Goal: Task Accomplishment & Management: Manage account settings

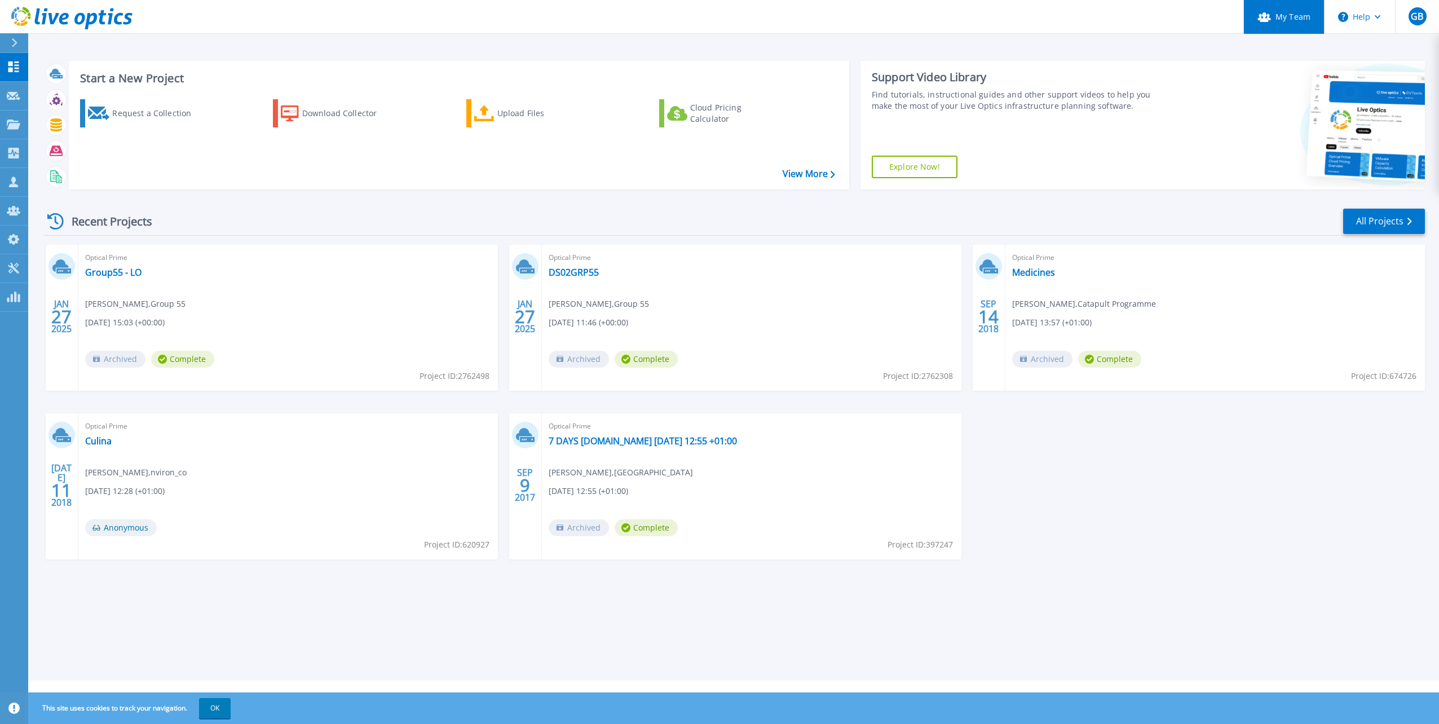
click at [1285, 12] on link "My Team" at bounding box center [1283, 17] width 81 height 34
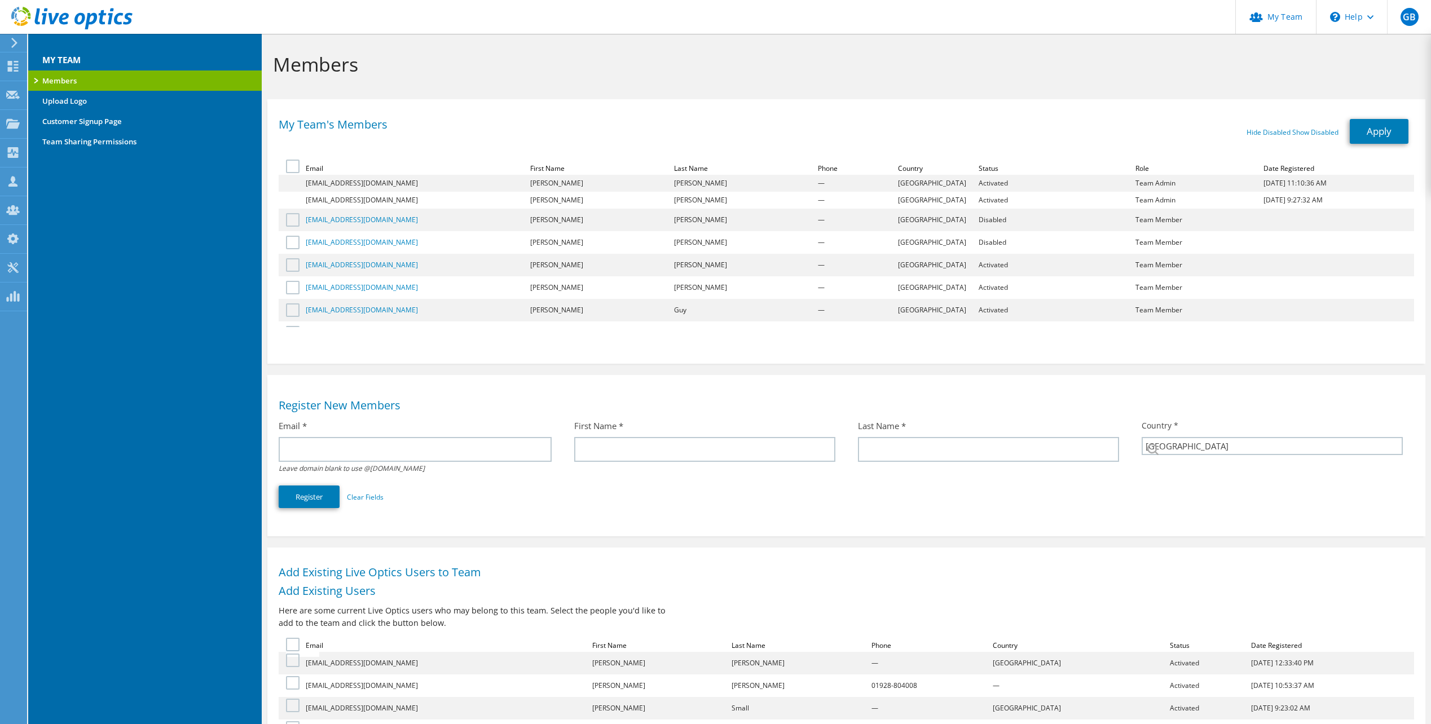
select select "75"
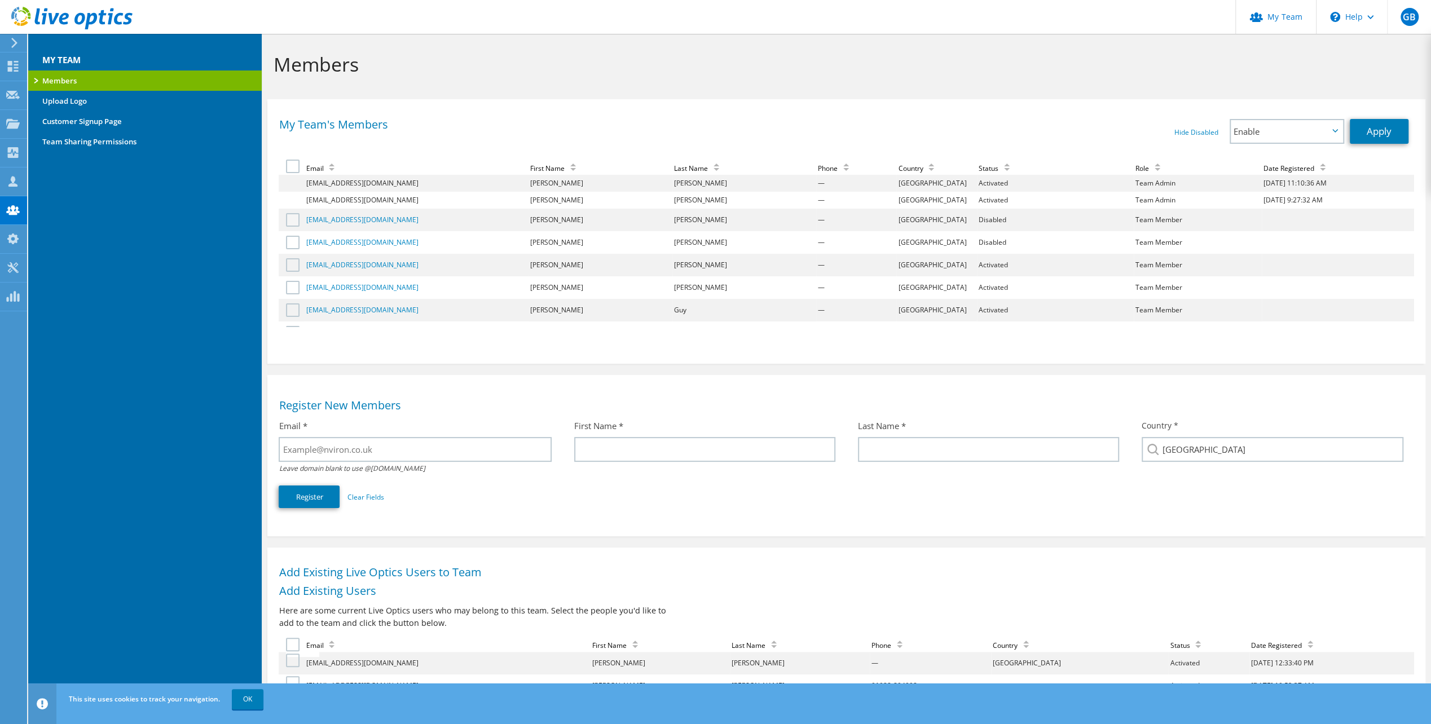
click at [294, 221] on label at bounding box center [294, 220] width 16 height 14
click at [0, 0] on input "checkbox" at bounding box center [0, 0] width 0 height 0
click at [297, 241] on label at bounding box center [294, 243] width 16 height 14
click at [0, 0] on input "checkbox" at bounding box center [0, 0] width 0 height 0
click at [1337, 131] on icon at bounding box center [1335, 130] width 6 height 3
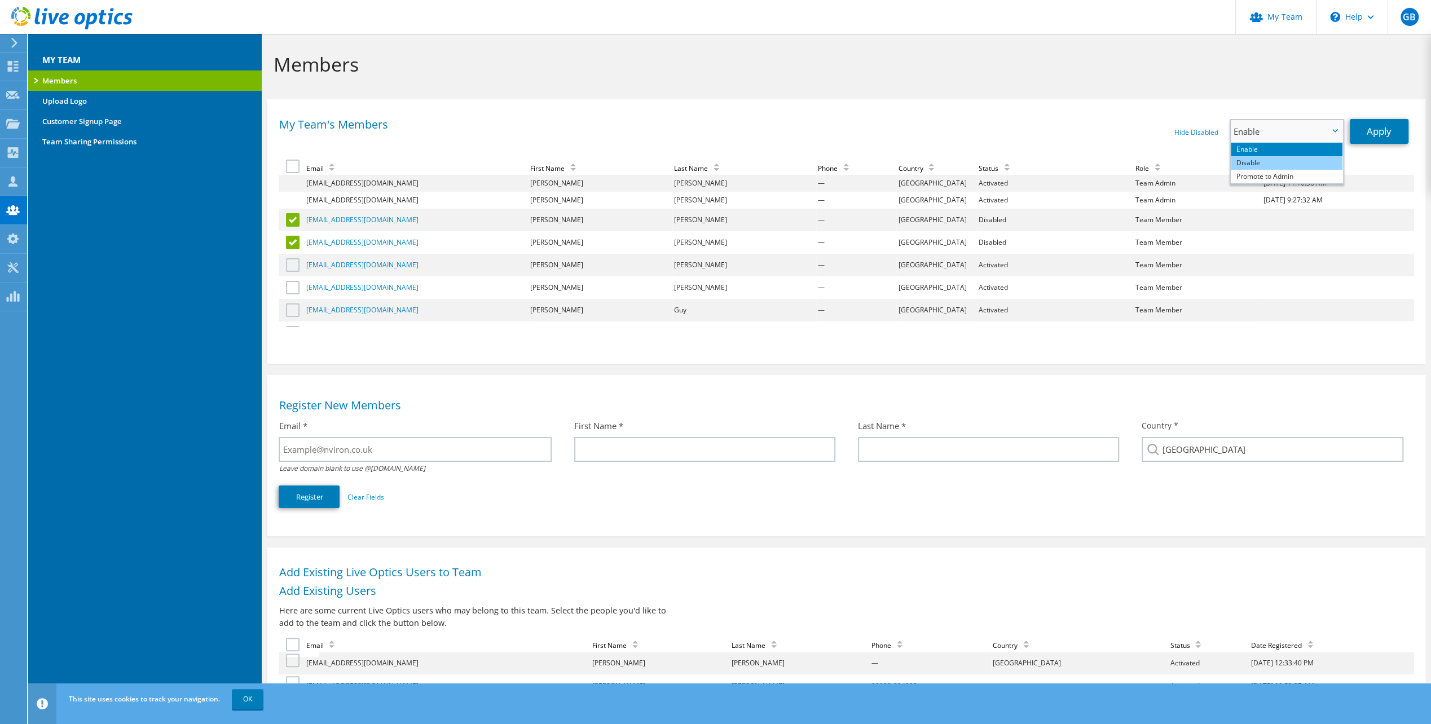
click at [1274, 160] on li "Disable" at bounding box center [1287, 163] width 112 height 14
click at [1380, 131] on link "Apply" at bounding box center [1378, 131] width 59 height 25
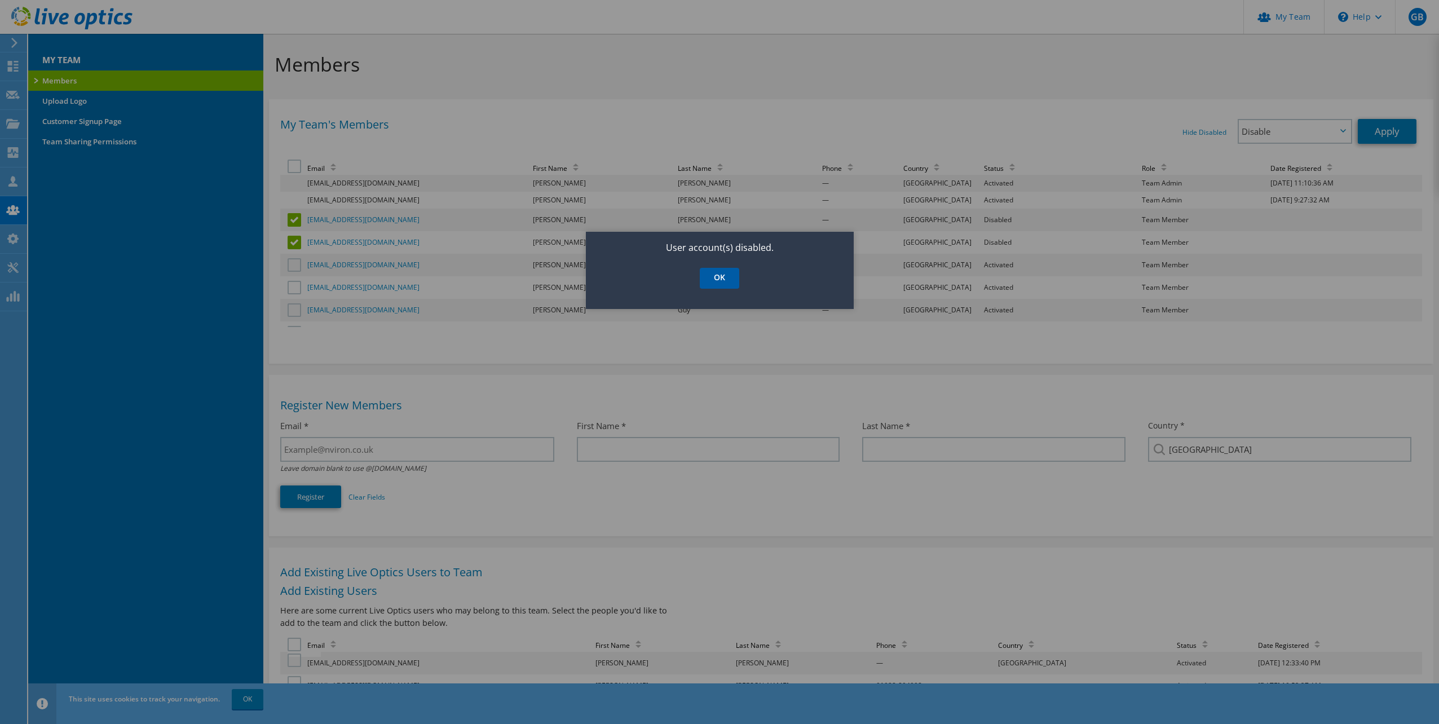
click at [725, 275] on link "OK" at bounding box center [719, 278] width 39 height 21
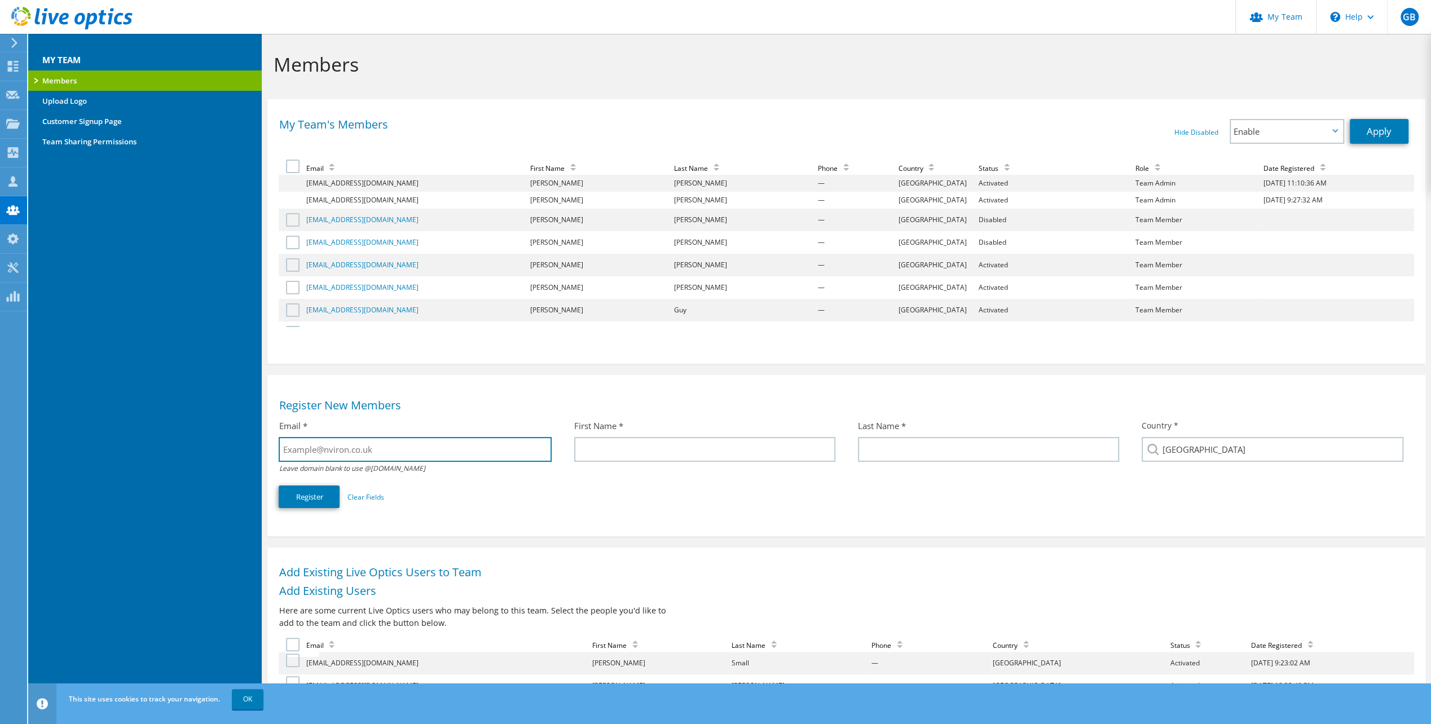
click at [374, 446] on input "text" at bounding box center [415, 449] width 272 height 25
type input "[EMAIL_ADDRESS][DOMAIN_NAME]"
click at [633, 457] on input "text" at bounding box center [704, 449] width 261 height 25
drag, startPoint x: 618, startPoint y: 457, endPoint x: 572, endPoint y: 457, distance: 45.7
click at [572, 457] on div "First Name * Dvid" at bounding box center [705, 440] width 284 height 53
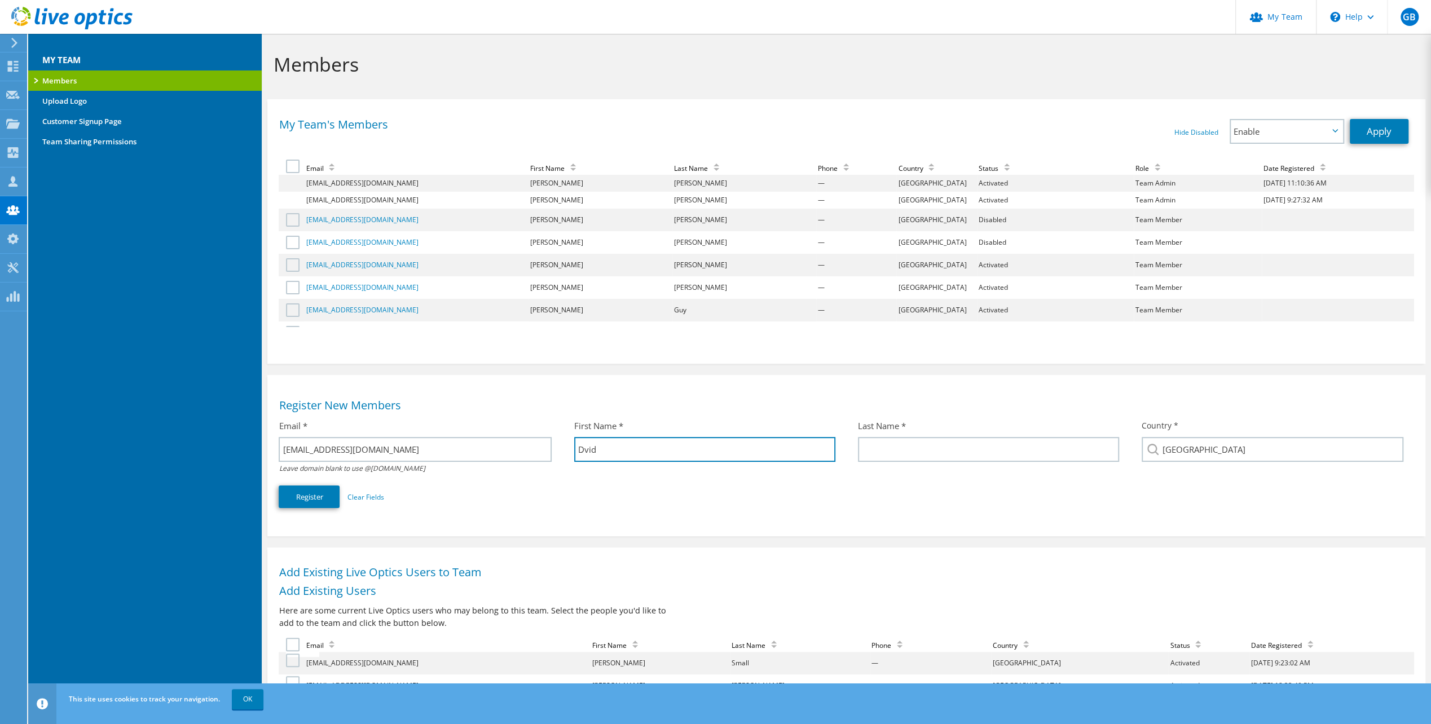
drag, startPoint x: 602, startPoint y: 453, endPoint x: 561, endPoint y: 449, distance: 41.4
click at [561, 449] on div "Email * dsmall@nviron.co.uk Leave domain blank to use @nviron.co.uk First Name …" at bounding box center [846, 463] width 1135 height 99
type input "David"
type input "Small"
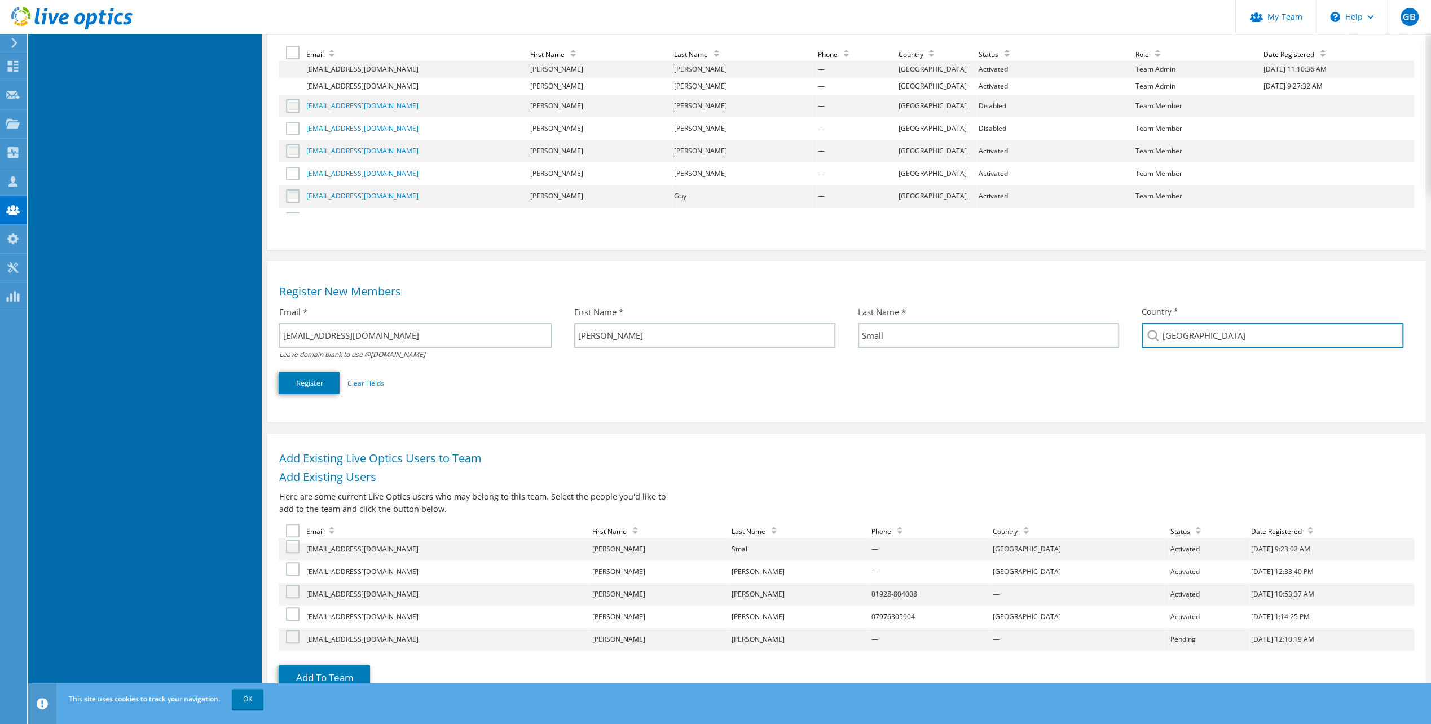
scroll to position [178, 0]
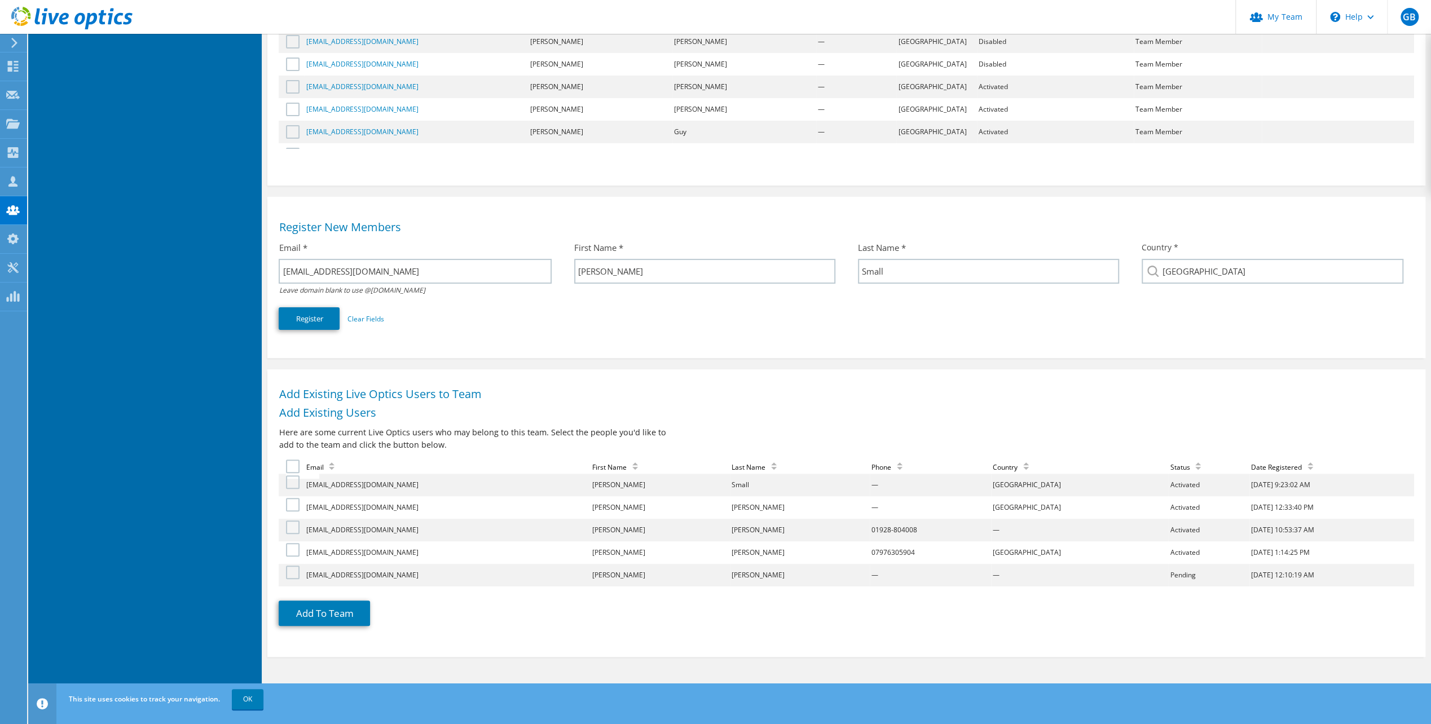
click at [296, 527] on label at bounding box center [294, 528] width 16 height 14
click at [0, 0] on input "checkbox" at bounding box center [0, 0] width 0 height 0
click at [294, 550] on label at bounding box center [294, 550] width 16 height 14
click at [0, 0] on input "checkbox" at bounding box center [0, 0] width 0 height 0
click at [294, 570] on label at bounding box center [294, 573] width 16 height 14
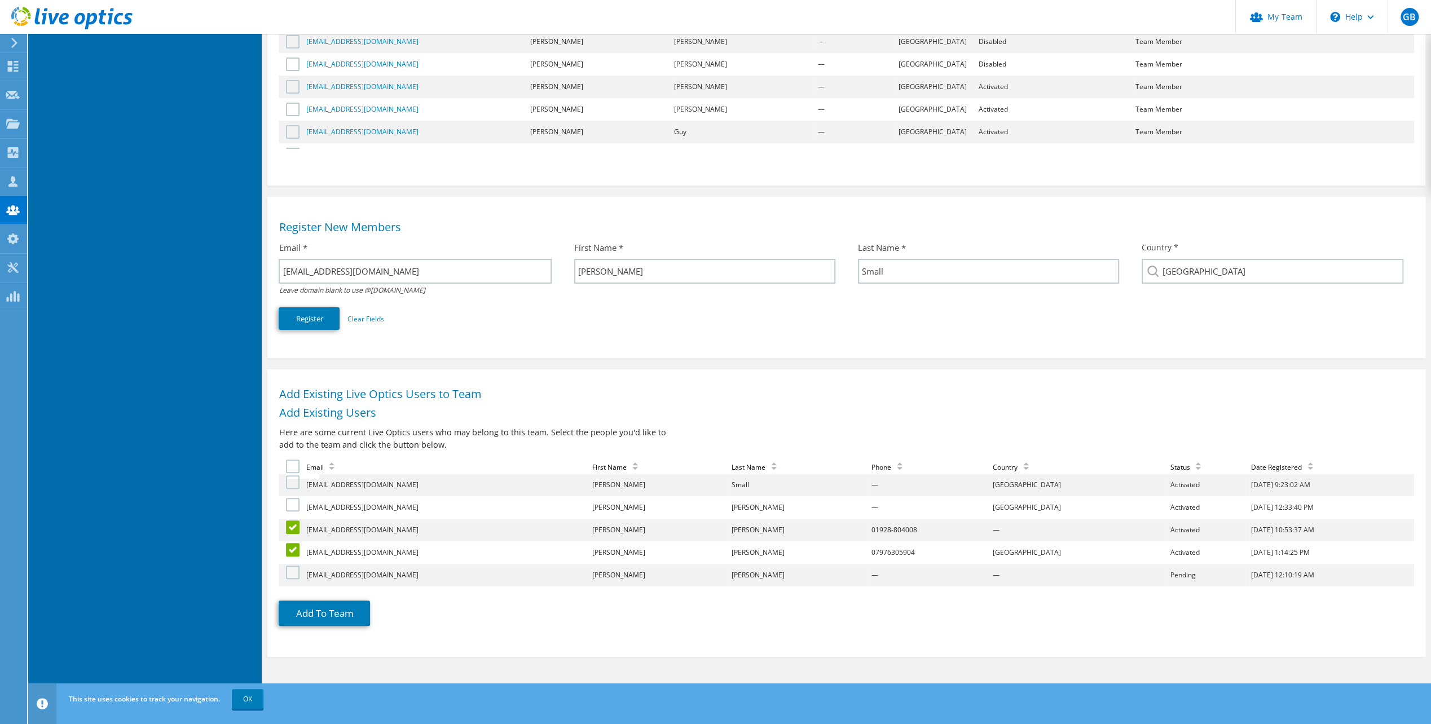
click at [0, 0] on input "checkbox" at bounding box center [0, 0] width 0 height 0
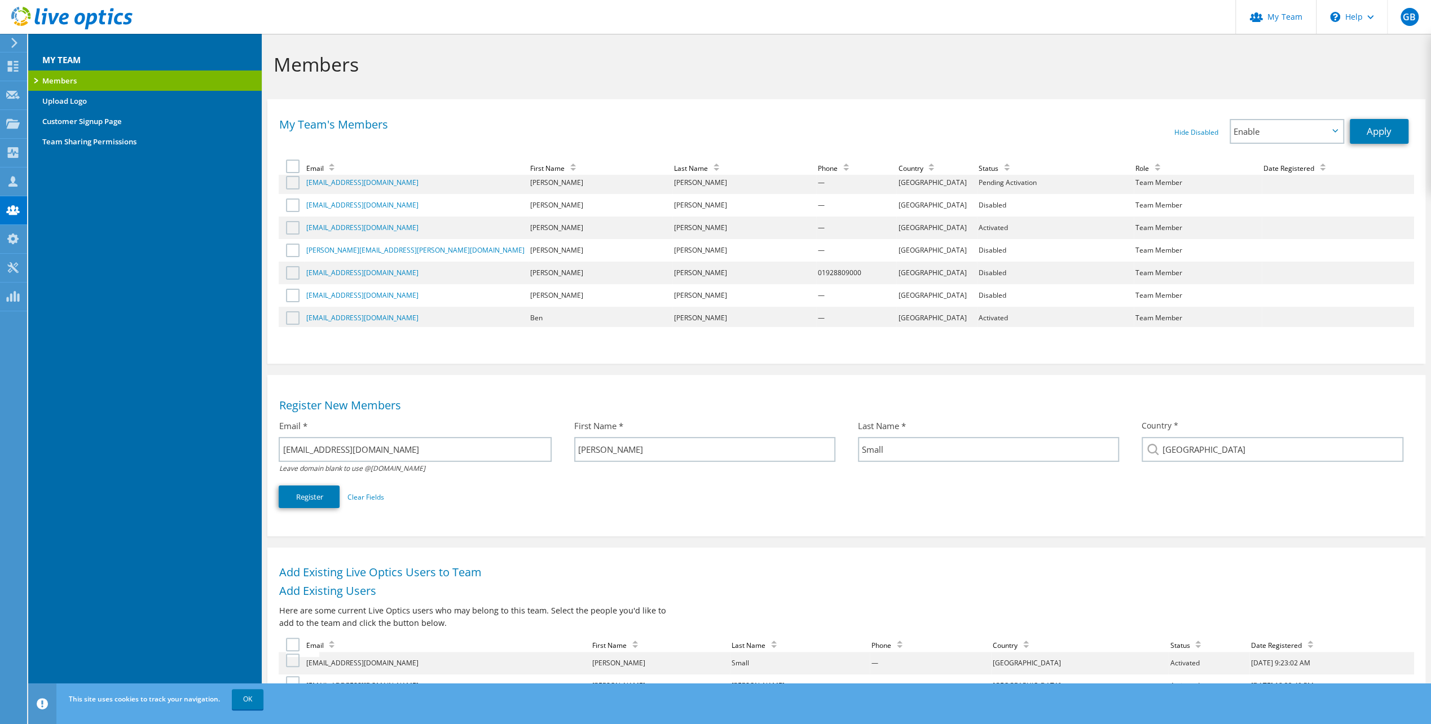
scroll to position [186, 0]
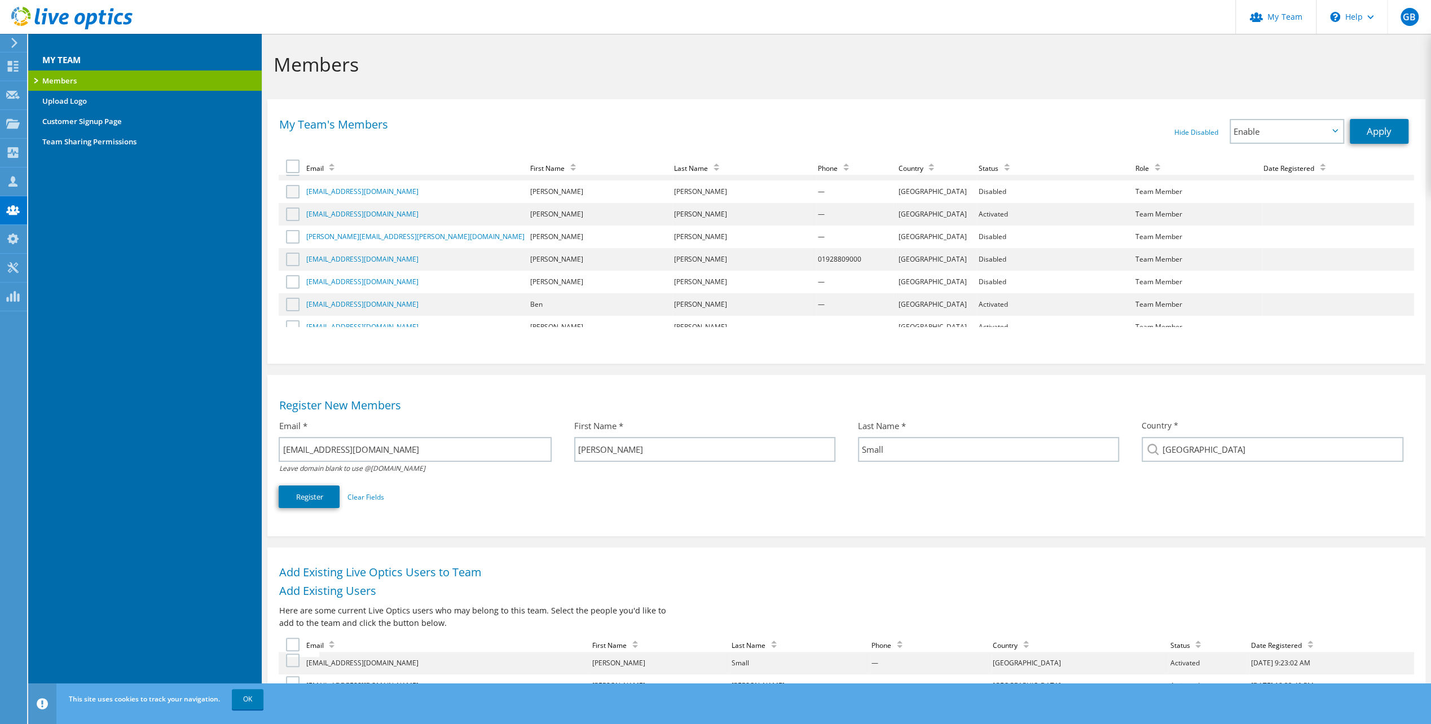
click at [289, 188] on label at bounding box center [294, 192] width 16 height 14
click at [0, 0] on input "checkbox" at bounding box center [0, 0] width 0 height 0
click at [294, 217] on label at bounding box center [294, 215] width 16 height 14
click at [0, 0] on input "checkbox" at bounding box center [0, 0] width 0 height 0
click at [292, 235] on label at bounding box center [294, 237] width 16 height 14
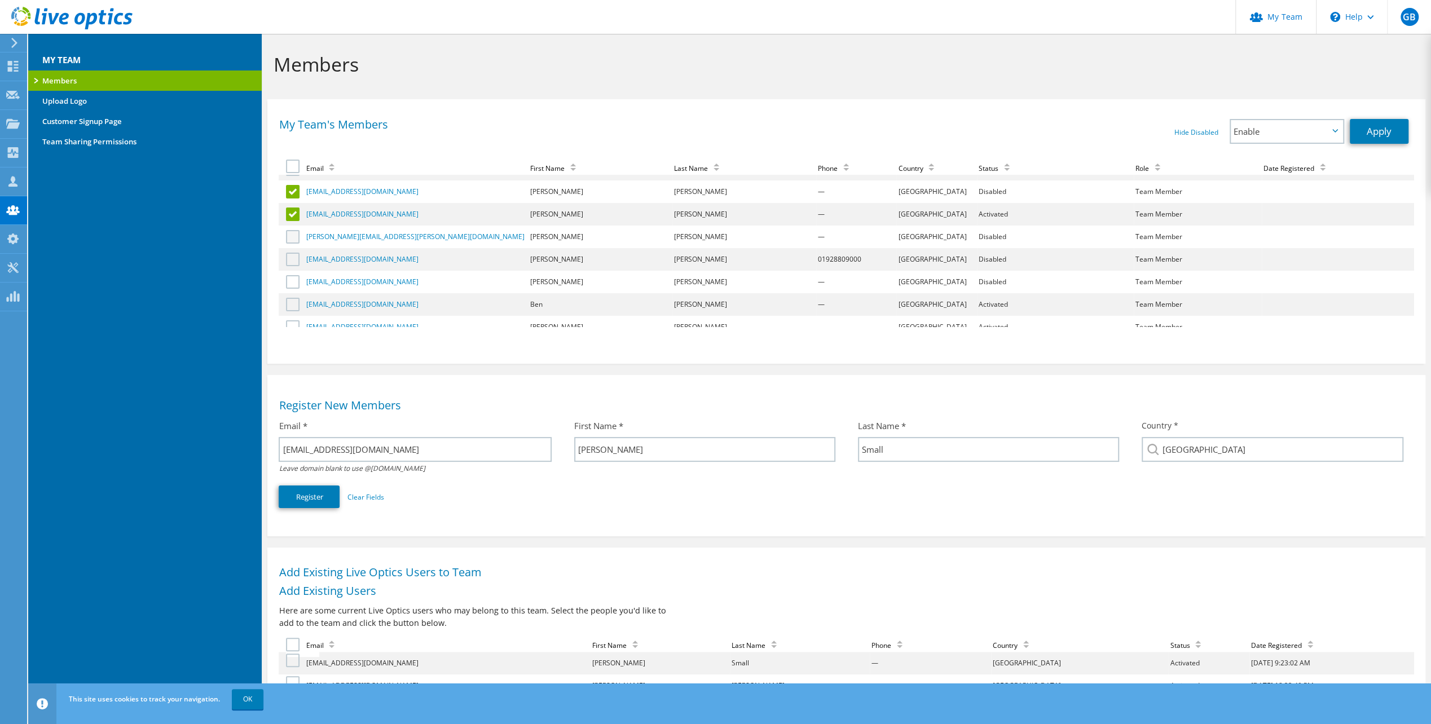
click at [0, 0] on input "checkbox" at bounding box center [0, 0] width 0 height 0
click at [292, 257] on label at bounding box center [294, 260] width 16 height 14
click at [0, 0] on input "checkbox" at bounding box center [0, 0] width 0 height 0
click at [293, 280] on label at bounding box center [294, 282] width 16 height 14
click at [0, 0] on input "checkbox" at bounding box center [0, 0] width 0 height 0
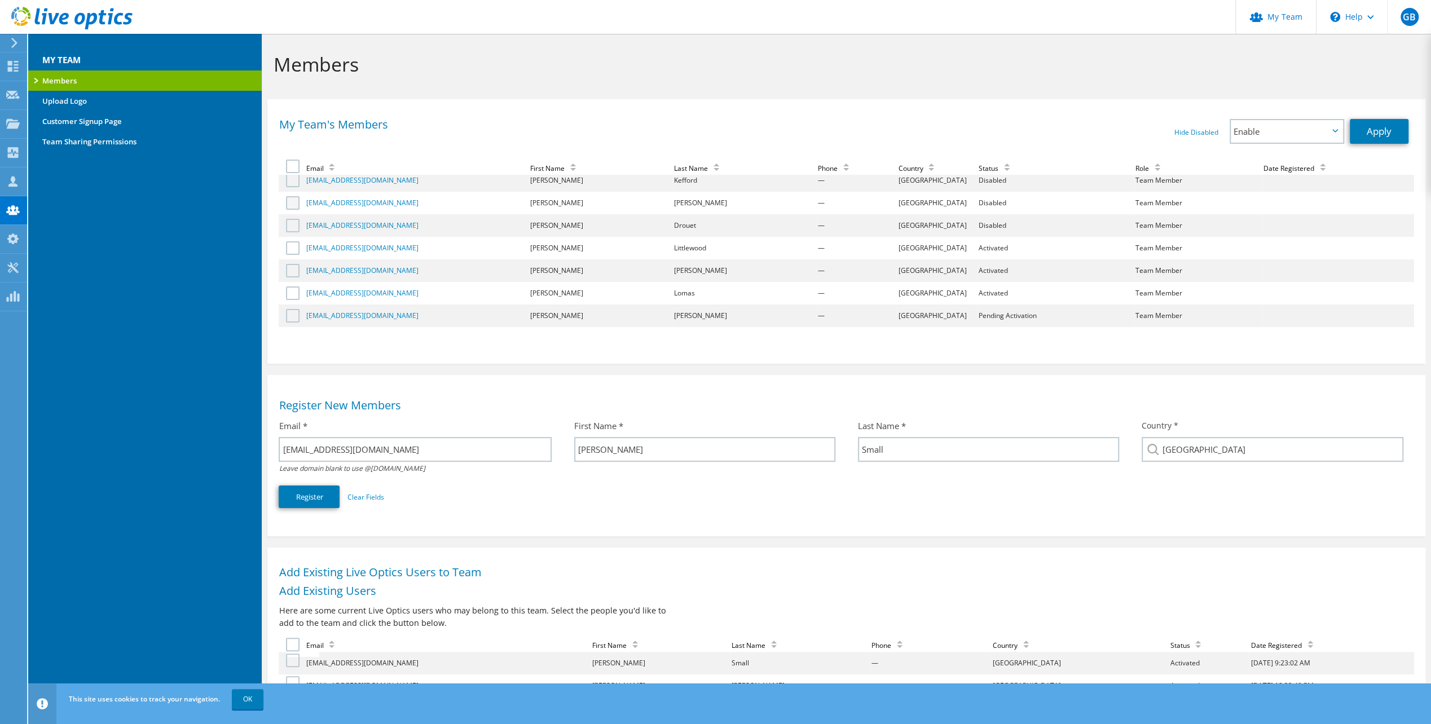
scroll to position [299, 0]
click at [291, 194] on label at bounding box center [294, 192] width 16 height 14
click at [0, 0] on input "checkbox" at bounding box center [0, 0] width 0 height 0
click at [292, 214] on label at bounding box center [294, 215] width 16 height 14
click at [0, 0] on input "checkbox" at bounding box center [0, 0] width 0 height 0
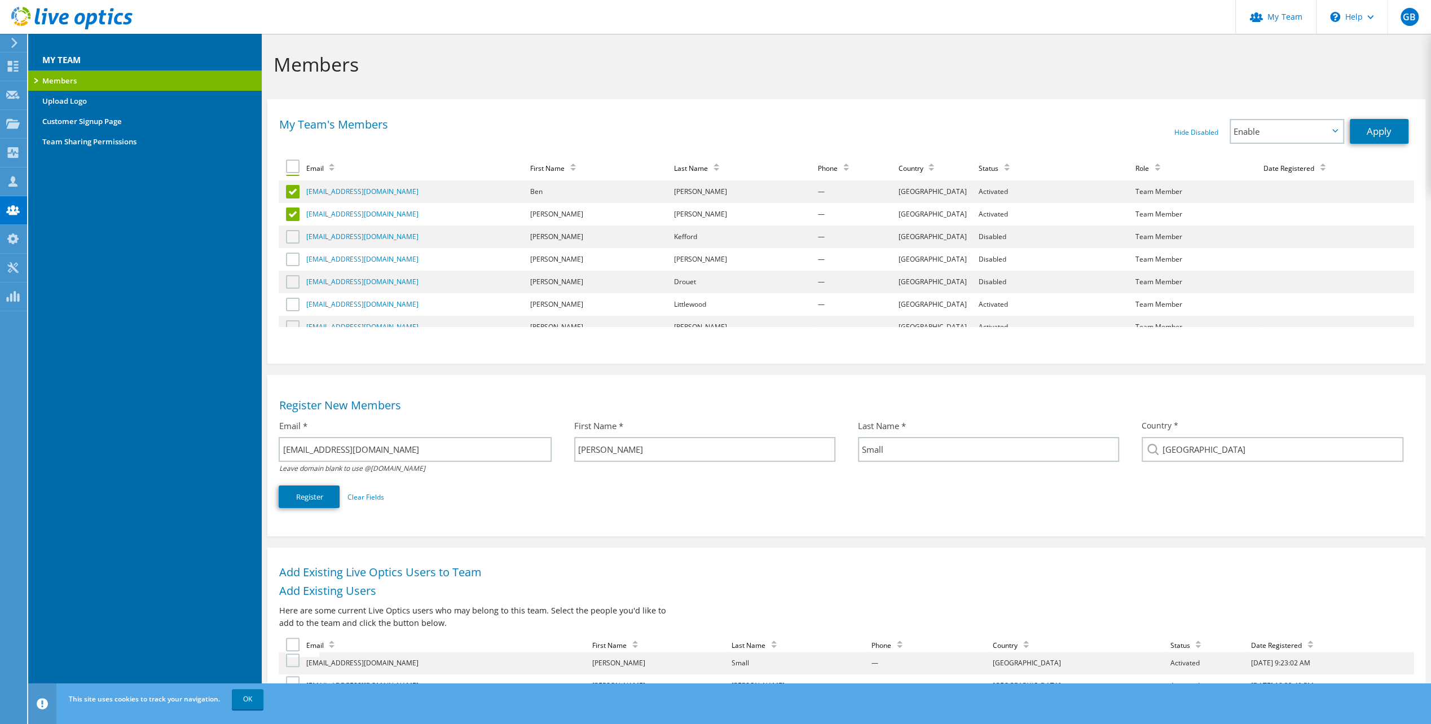
click at [296, 236] on label at bounding box center [294, 237] width 16 height 14
click at [0, 0] on input "checkbox" at bounding box center [0, 0] width 0 height 0
click at [290, 256] on label at bounding box center [294, 260] width 16 height 14
click at [0, 0] on input "checkbox" at bounding box center [0, 0] width 0 height 0
click at [296, 280] on label at bounding box center [294, 282] width 16 height 14
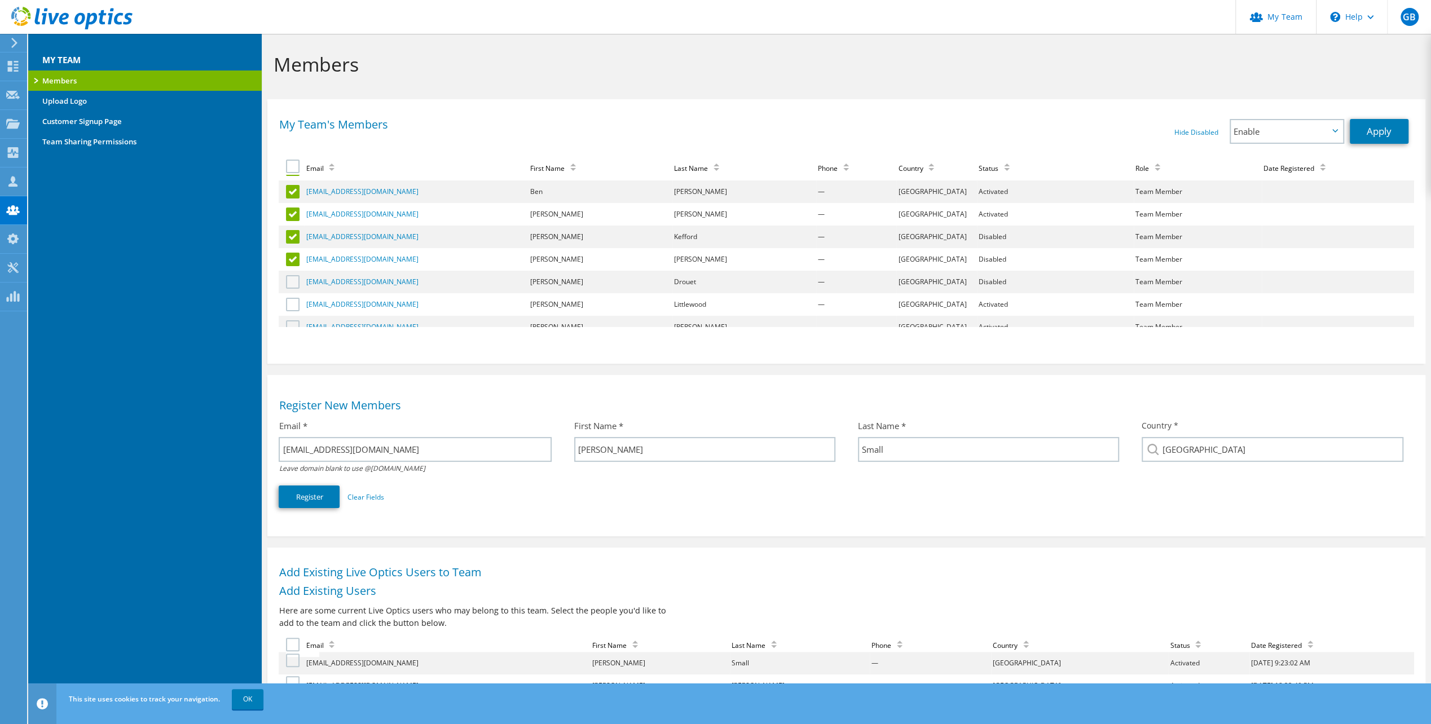
click at [0, 0] on input "checkbox" at bounding box center [0, 0] width 0 height 0
click at [290, 250] on label at bounding box center [294, 248] width 16 height 14
click at [0, 0] on input "checkbox" at bounding box center [0, 0] width 0 height 0
click at [1334, 128] on span "Enable" at bounding box center [1287, 131] width 112 height 23
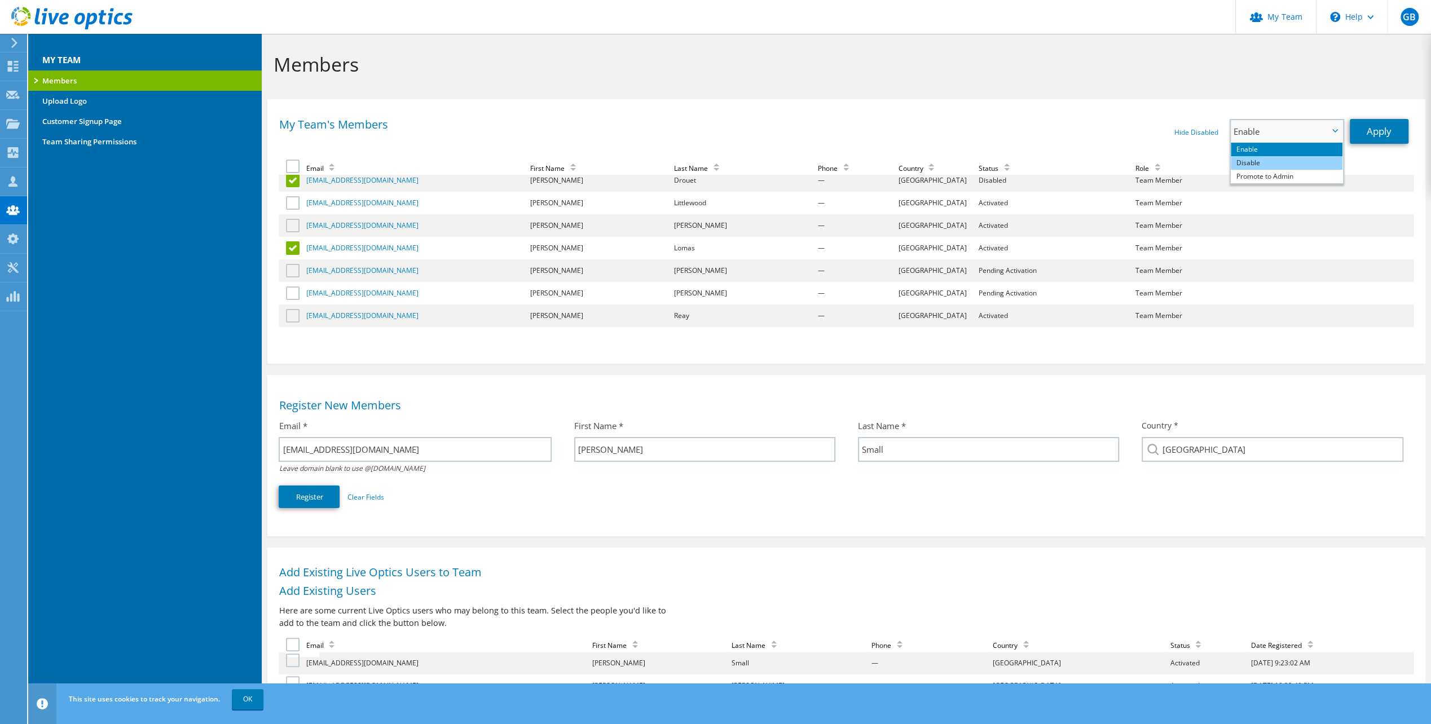
click at [1290, 161] on li "Disable" at bounding box center [1287, 163] width 112 height 14
click at [1382, 133] on link "Apply" at bounding box center [1378, 131] width 59 height 25
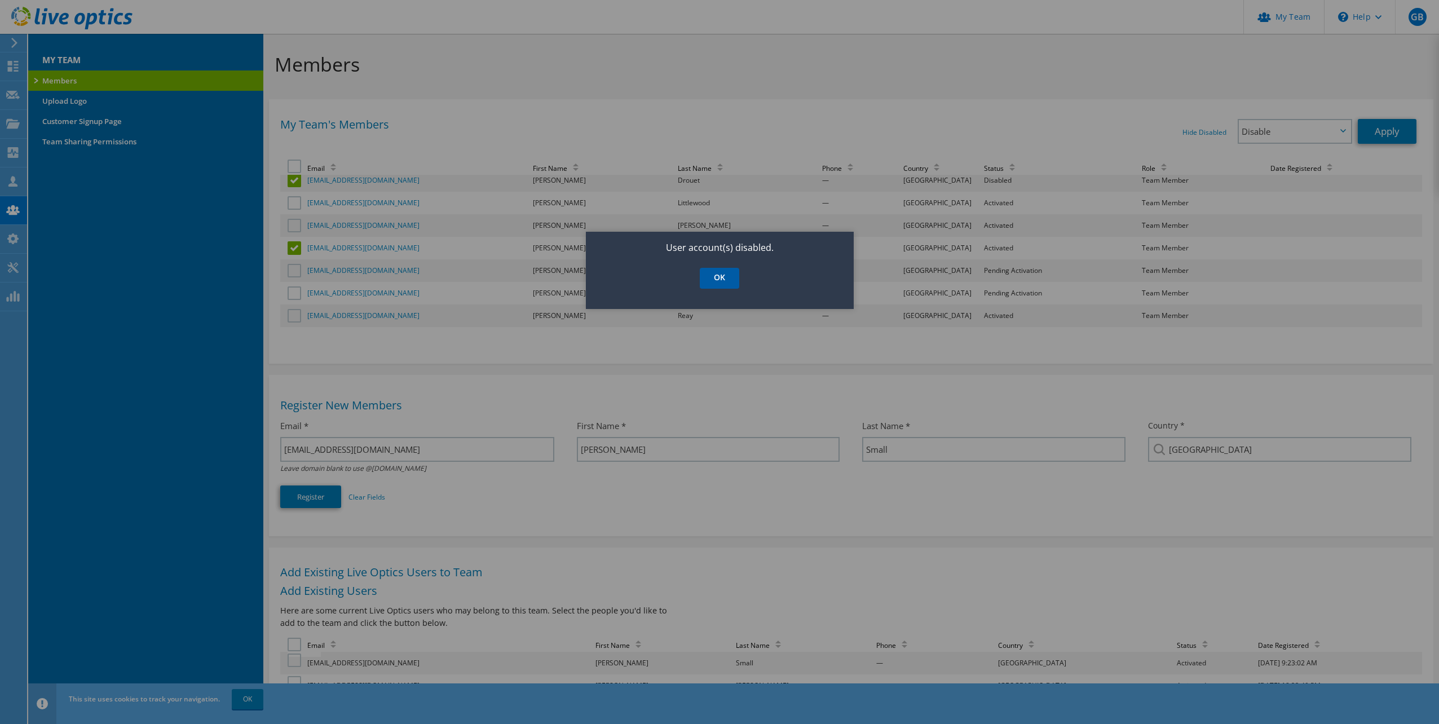
click at [713, 278] on link "OK" at bounding box center [719, 278] width 39 height 21
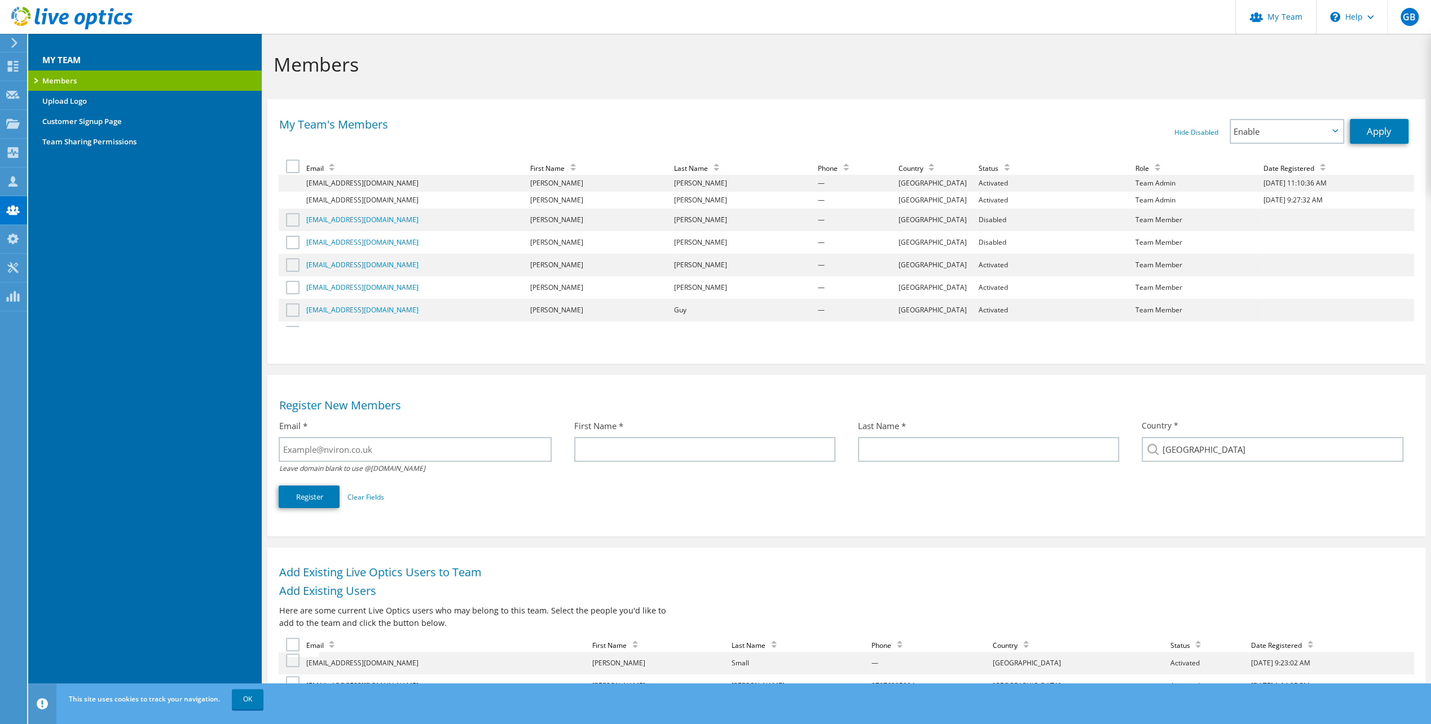
click at [978, 166] on div "Status" at bounding box center [996, 169] width 37 height 10
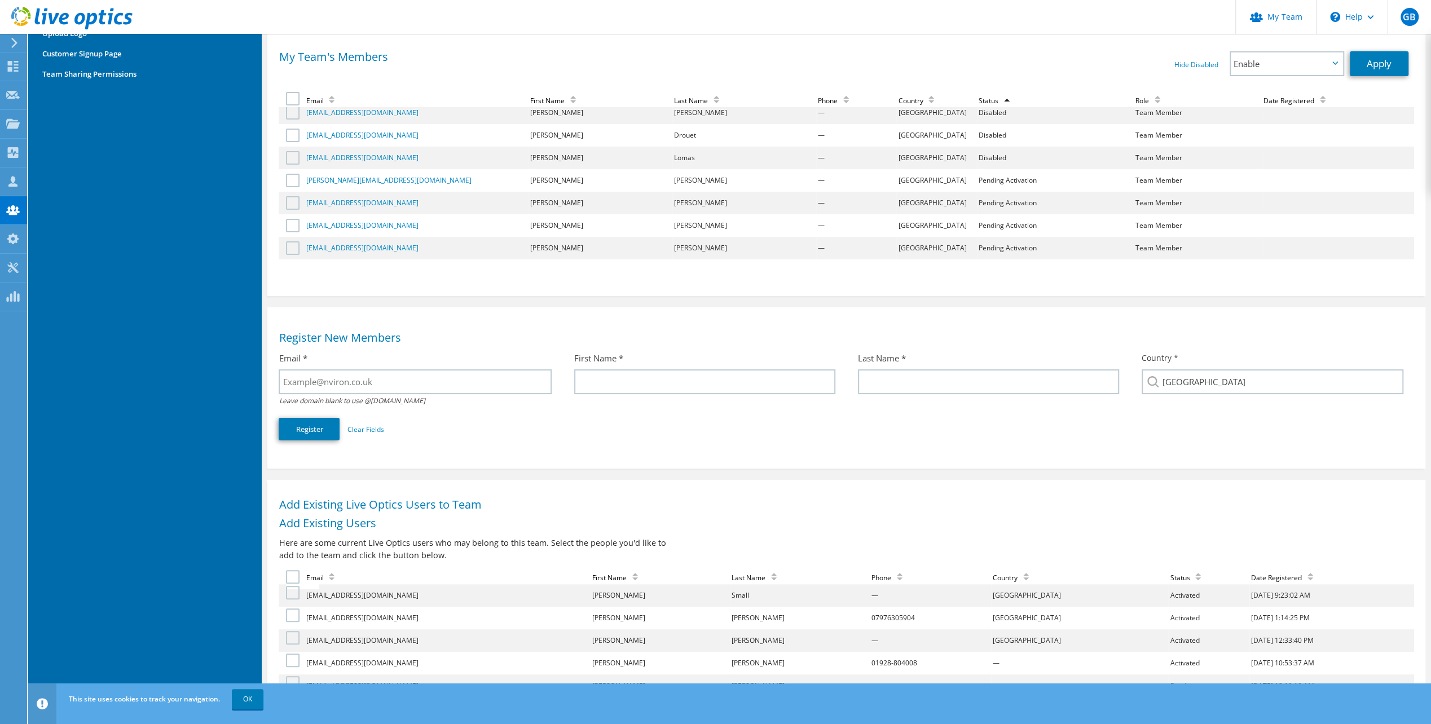
scroll to position [169, 0]
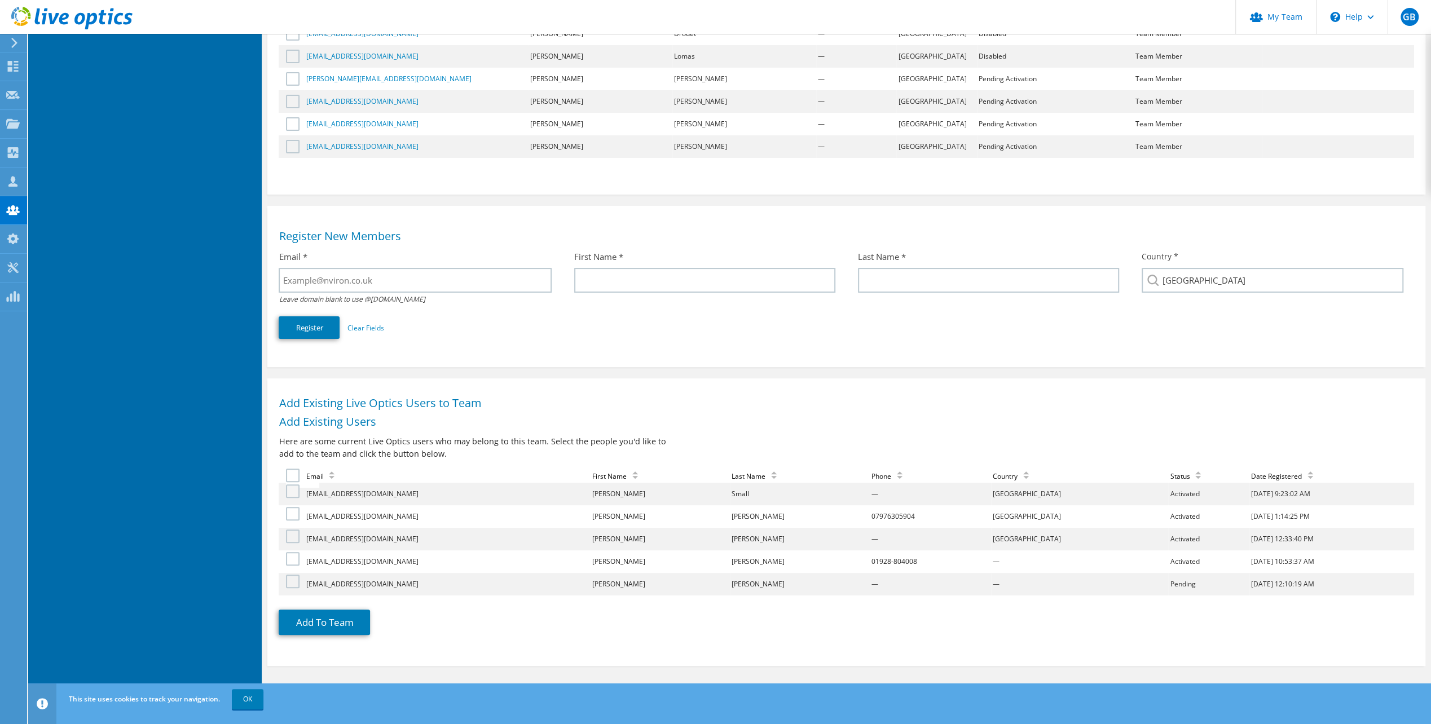
click at [292, 487] on label at bounding box center [294, 491] width 16 height 14
click at [0, 0] on input "checkbox" at bounding box center [0, 0] width 0 height 0
click at [327, 624] on button "Add To Team" at bounding box center [324, 622] width 91 height 25
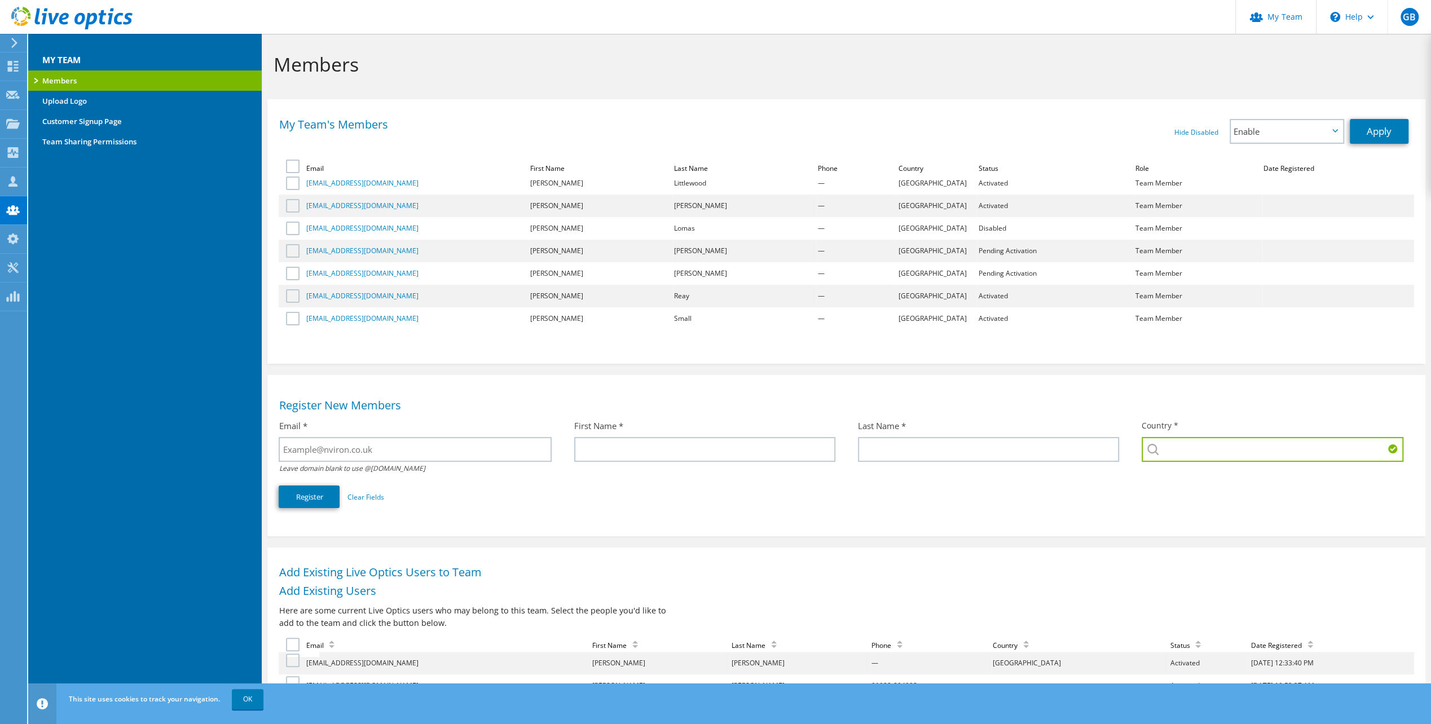
scroll to position [423, 0]
click at [978, 168] on div "Status" at bounding box center [996, 169] width 37 height 10
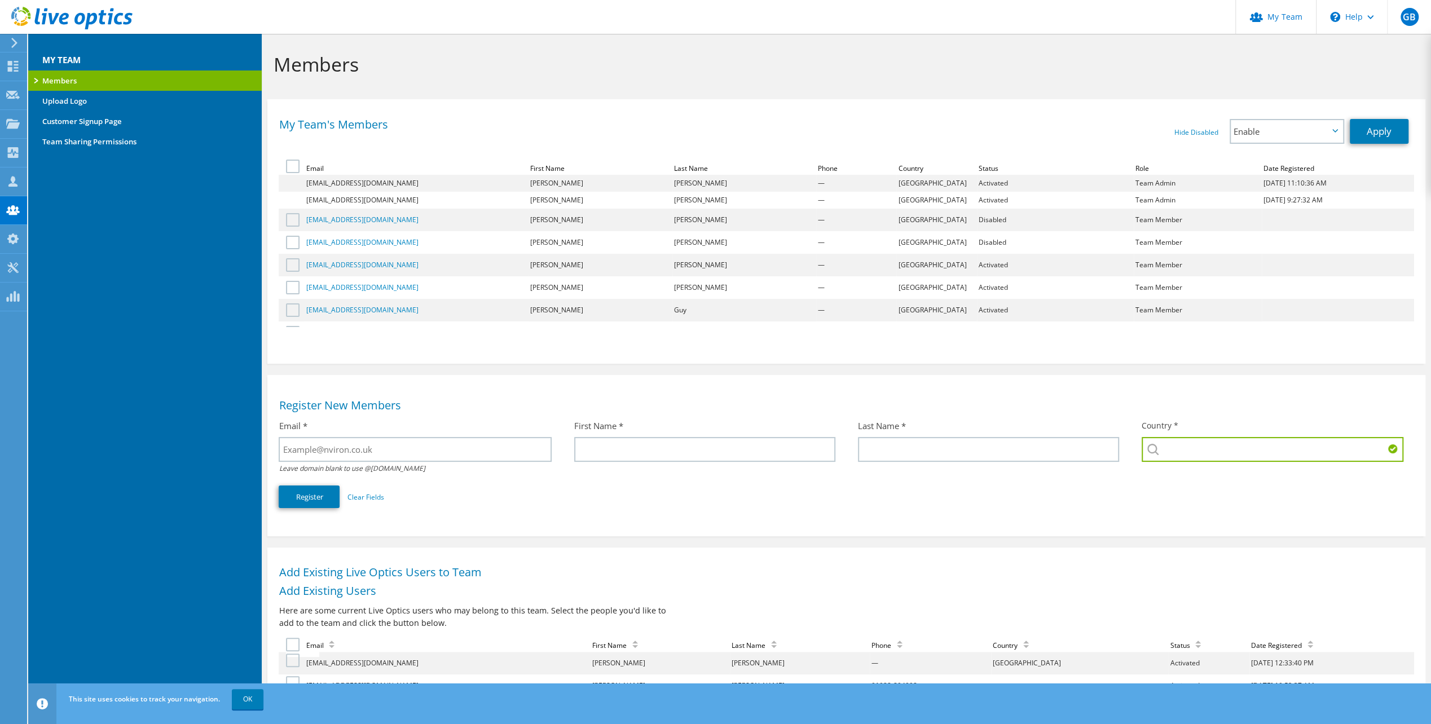
scroll to position [156, 0]
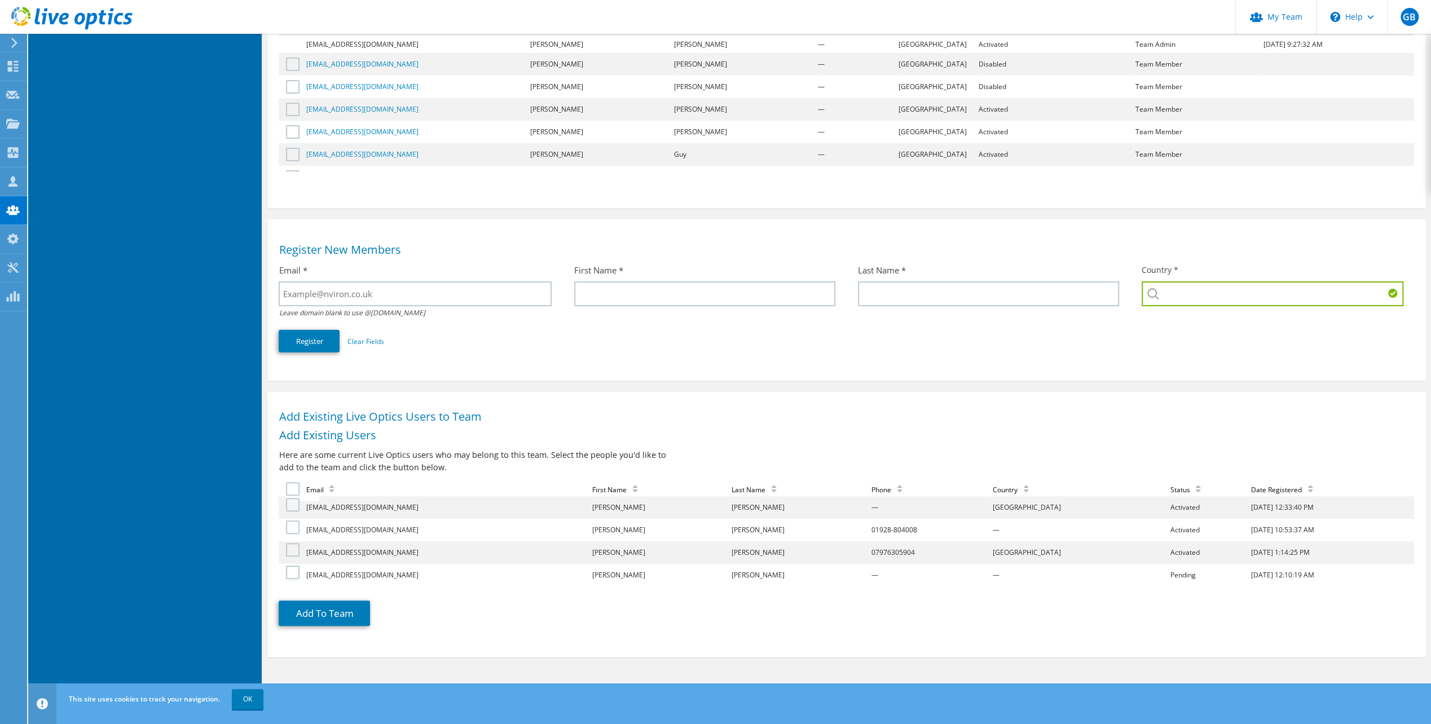
click at [292, 503] on label at bounding box center [294, 505] width 16 height 14
click at [0, 0] on input "checkbox" at bounding box center [0, 0] width 0 height 0
click at [325, 607] on button "Add To Team" at bounding box center [324, 613] width 91 height 25
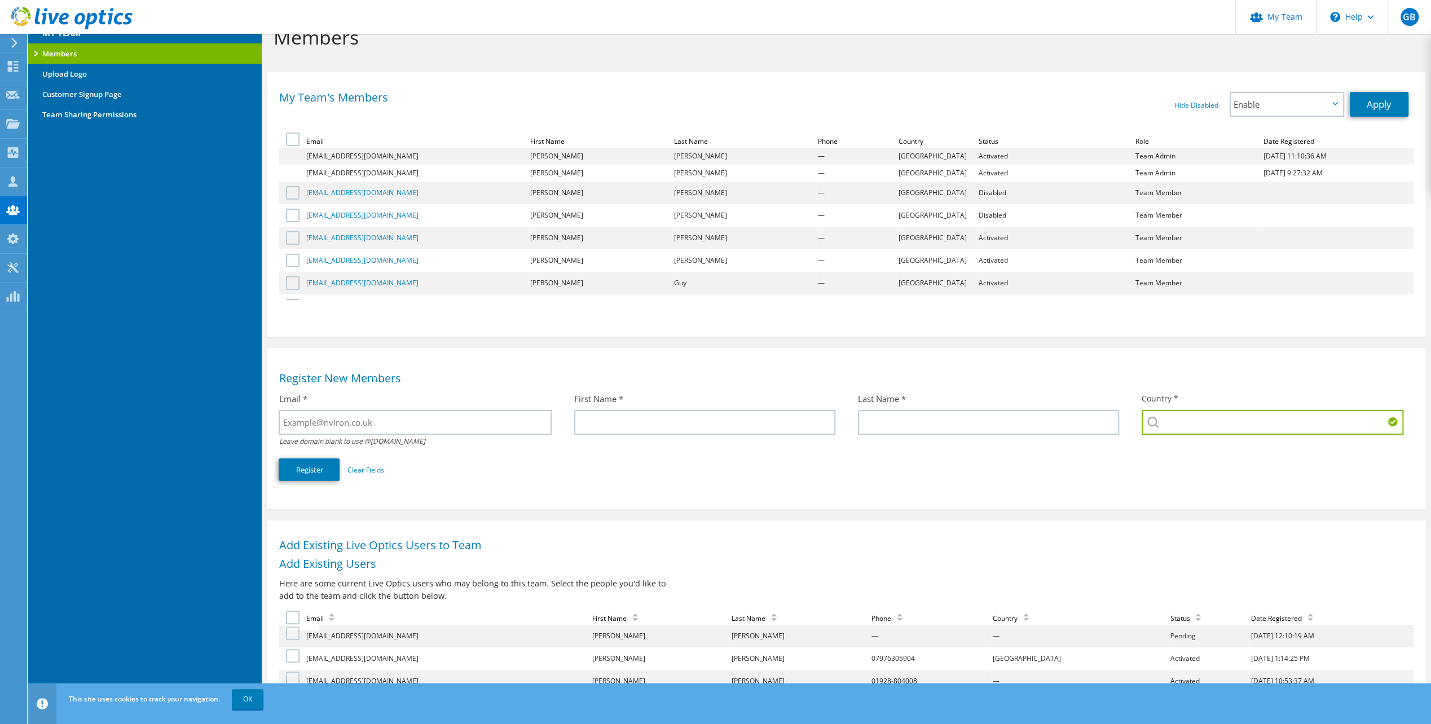
scroll to position [0, 0]
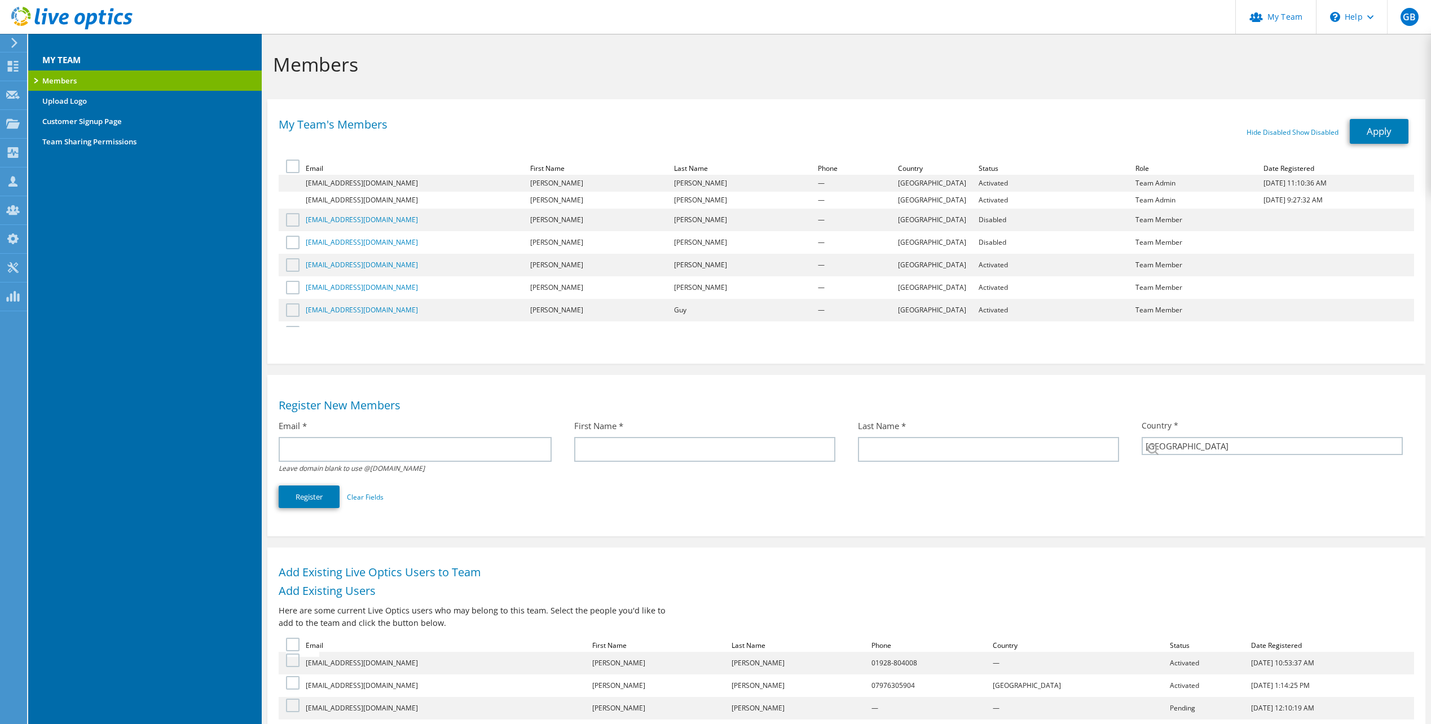
select select "75"
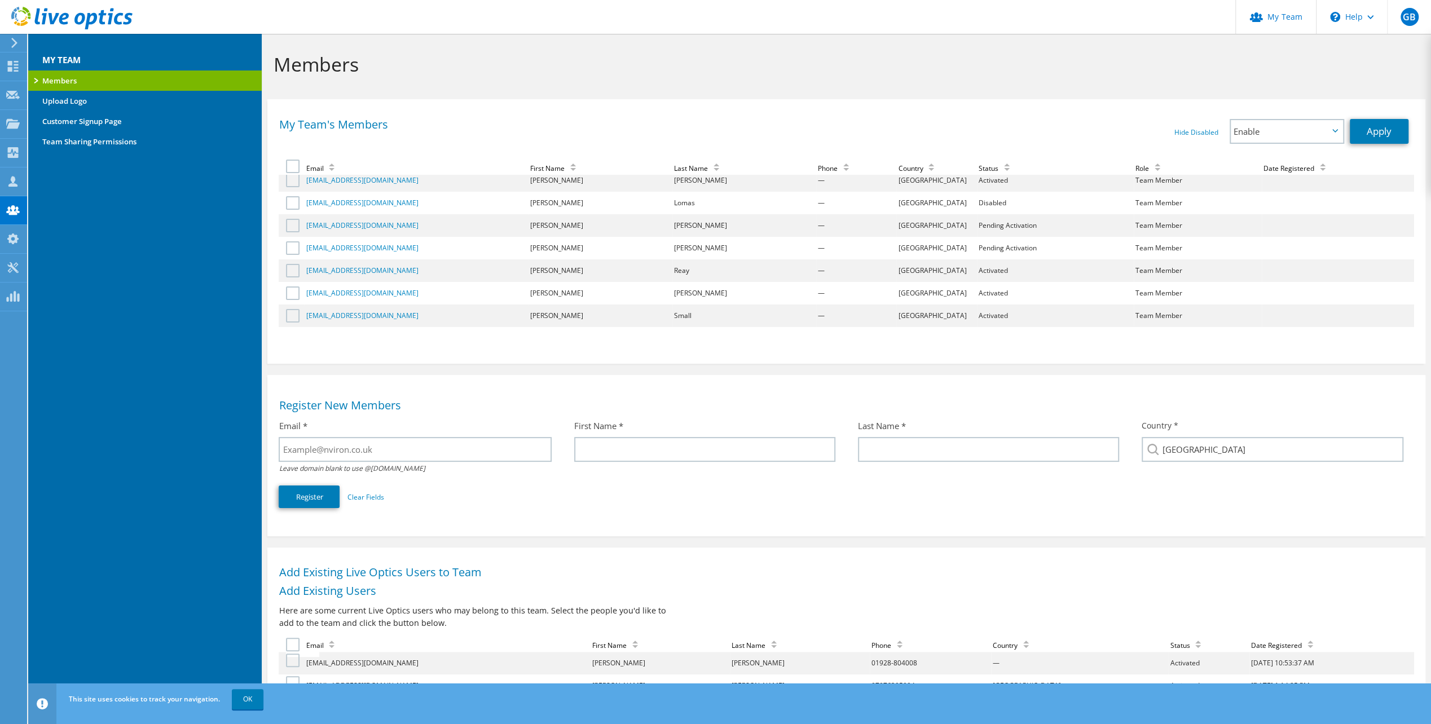
click at [978, 169] on div "Status" at bounding box center [996, 169] width 37 height 10
click at [64, 104] on link "Upload Logo" at bounding box center [144, 101] width 233 height 20
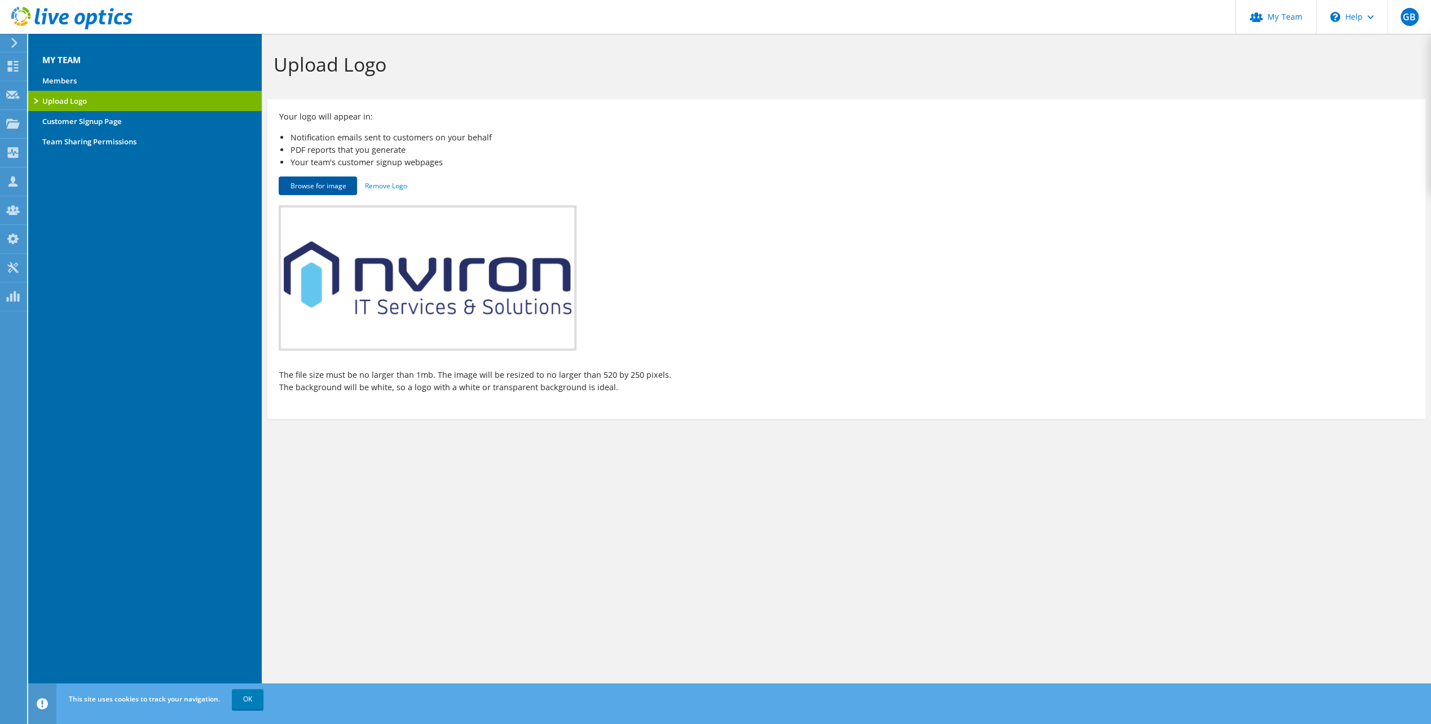
click at [316, 182] on button "Browse for image" at bounding box center [318, 186] width 78 height 19
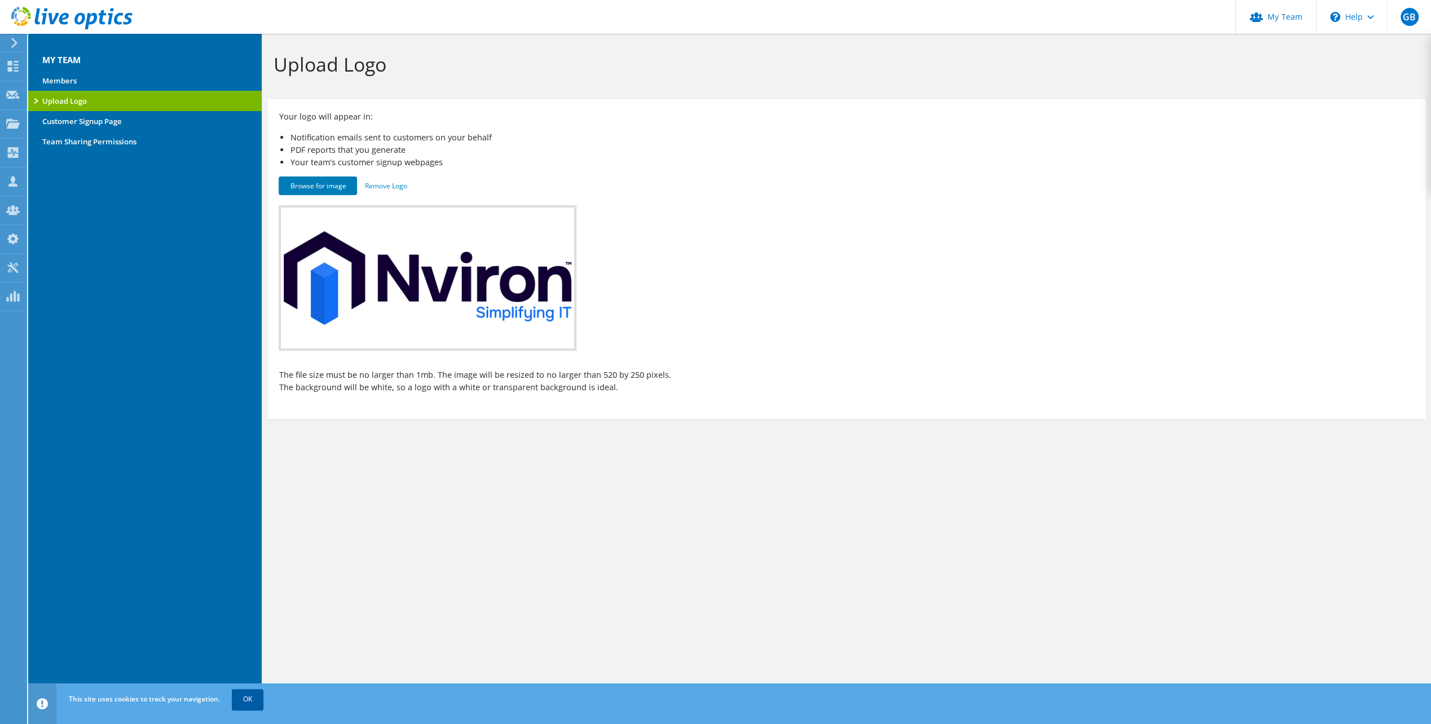
click at [253, 700] on link "OK" at bounding box center [248, 699] width 32 height 20
